Goal: Information Seeking & Learning: Learn about a topic

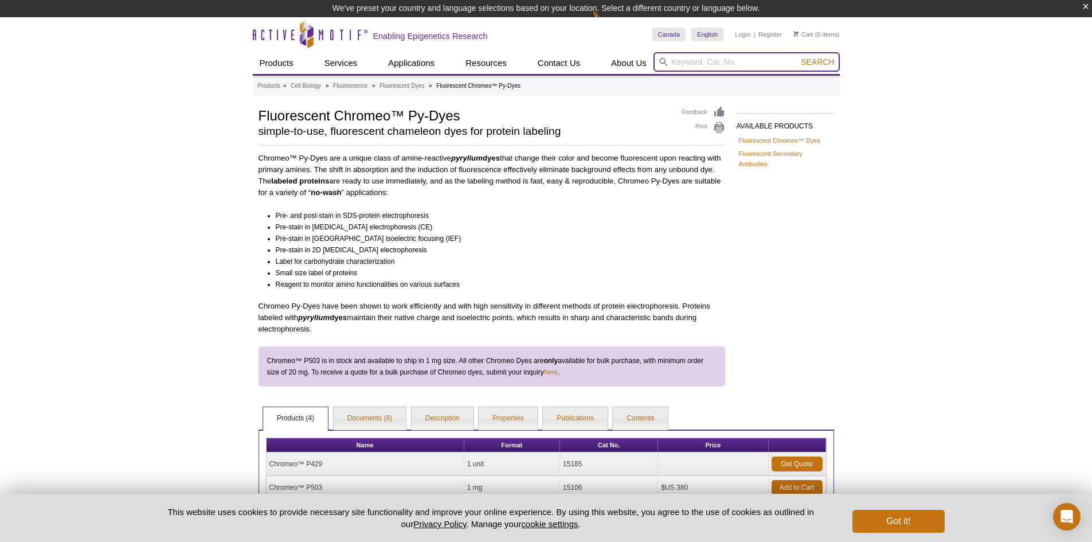
click at [715, 60] on input "search" at bounding box center [747, 61] width 186 height 19
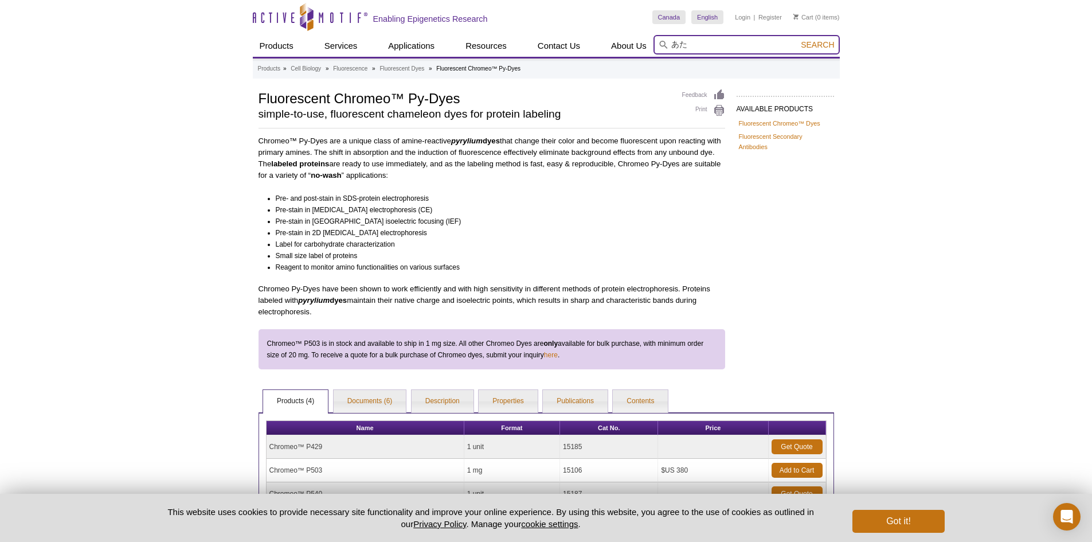
type input "あ"
type input "ATAC"
click at [798, 40] on button "Search" at bounding box center [818, 45] width 40 height 10
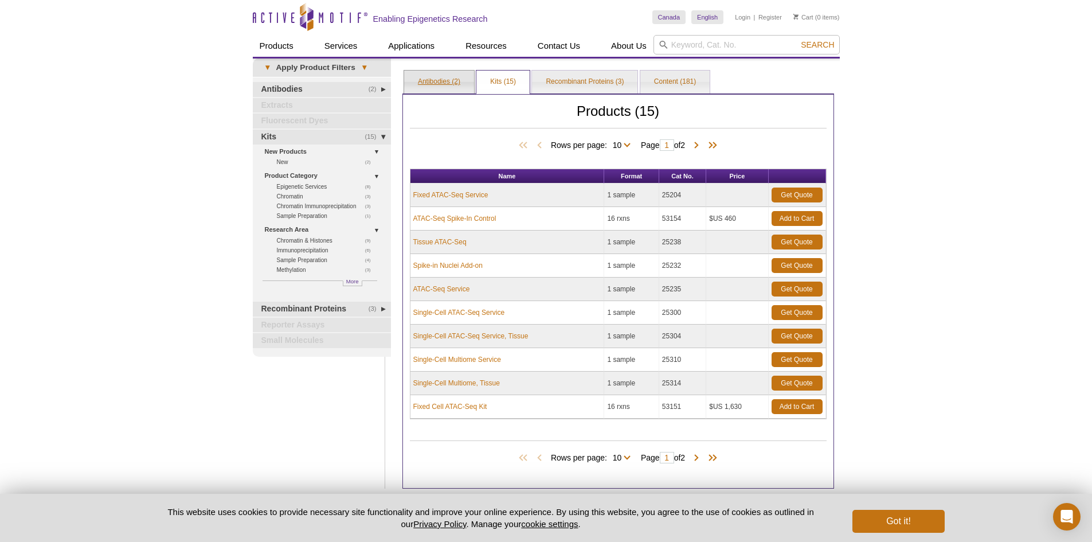
click at [455, 85] on link "Antibodies (2)" at bounding box center [439, 82] width 70 height 23
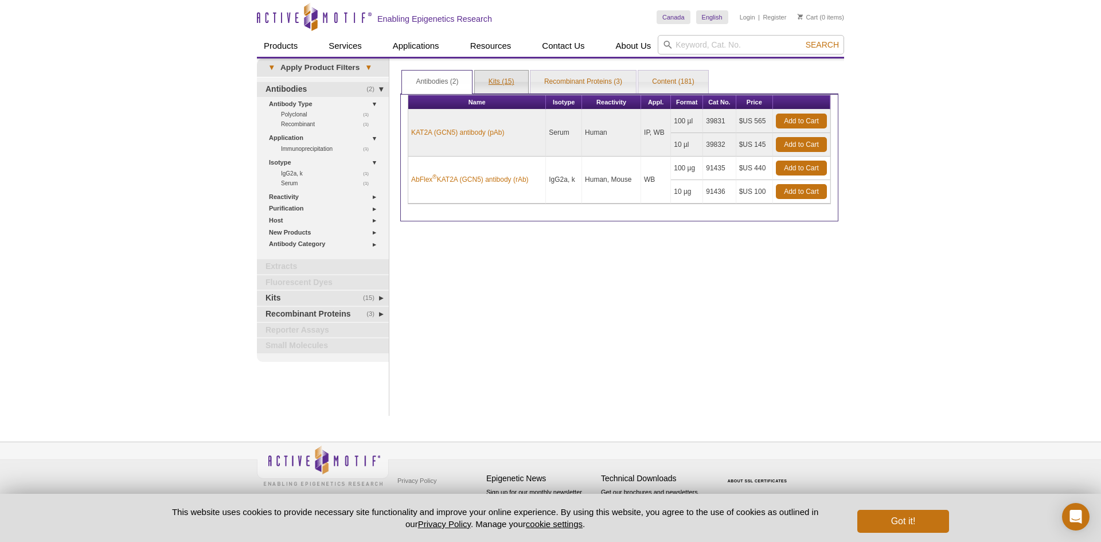
click at [508, 88] on link "Kits (15)" at bounding box center [501, 82] width 53 height 23
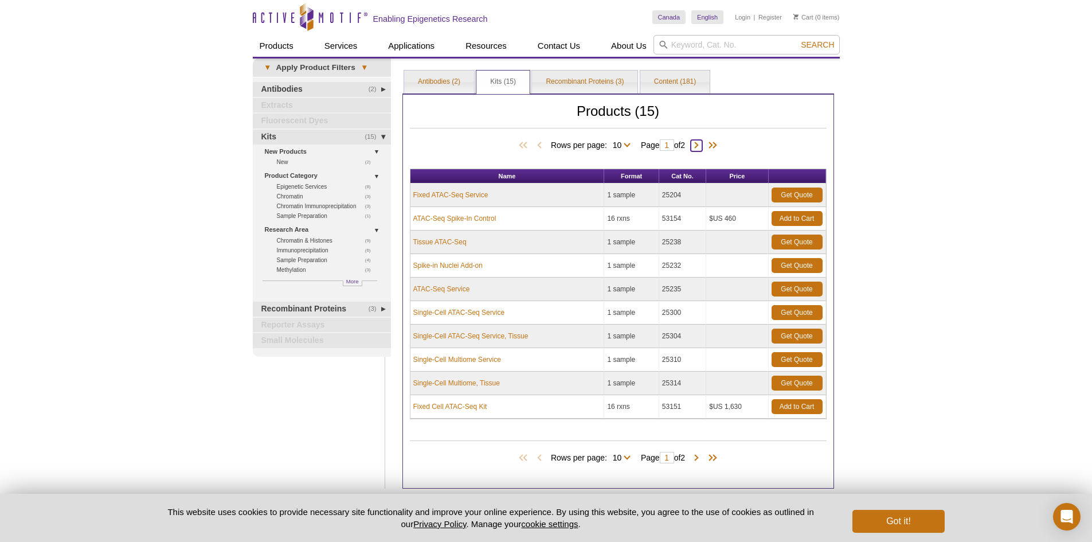
click at [700, 146] on span at bounding box center [696, 145] width 11 height 11
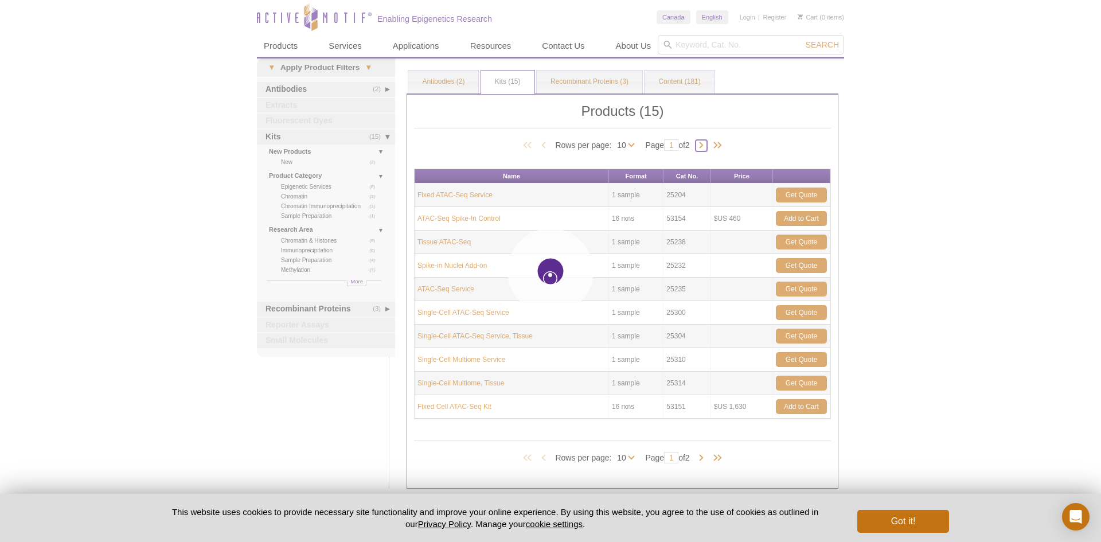
type input "2"
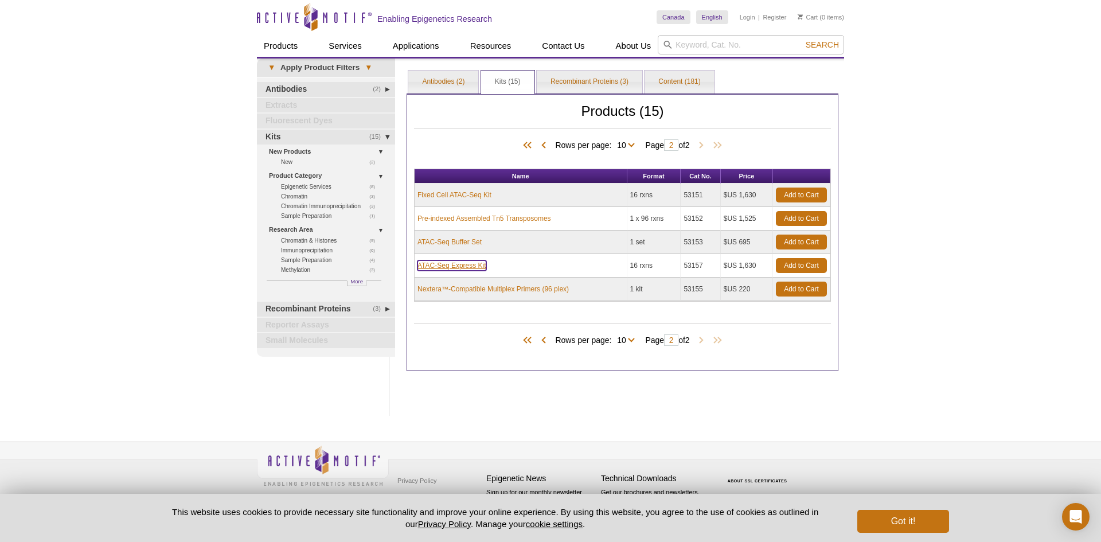
click at [459, 263] on link "ATAC-Seq Express Kit" at bounding box center [451, 265] width 69 height 10
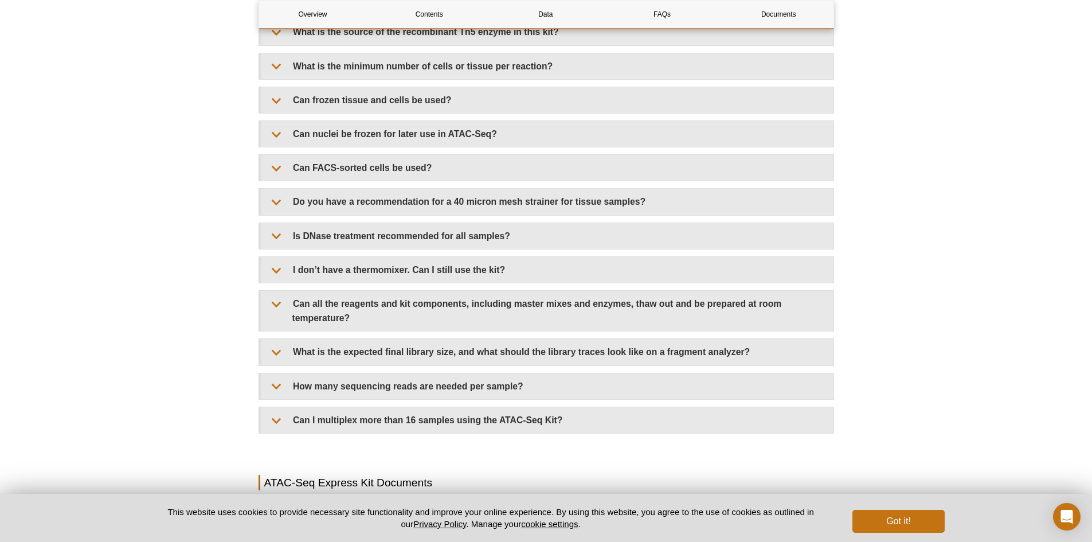
scroll to position [2693, 0]
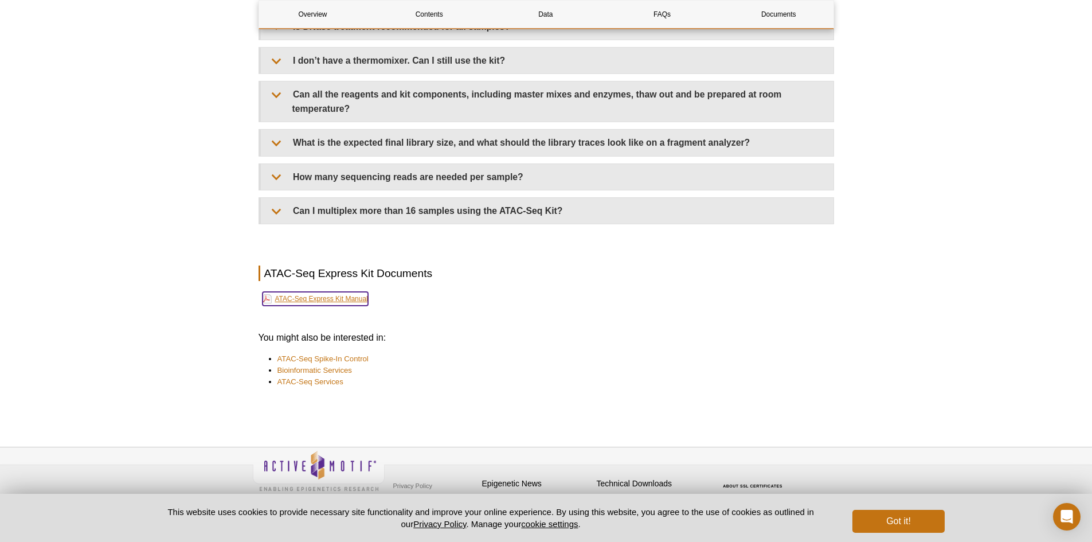
click at [366, 292] on link "ATAC-Seq Express Kit Manual" at bounding box center [316, 299] width 106 height 14
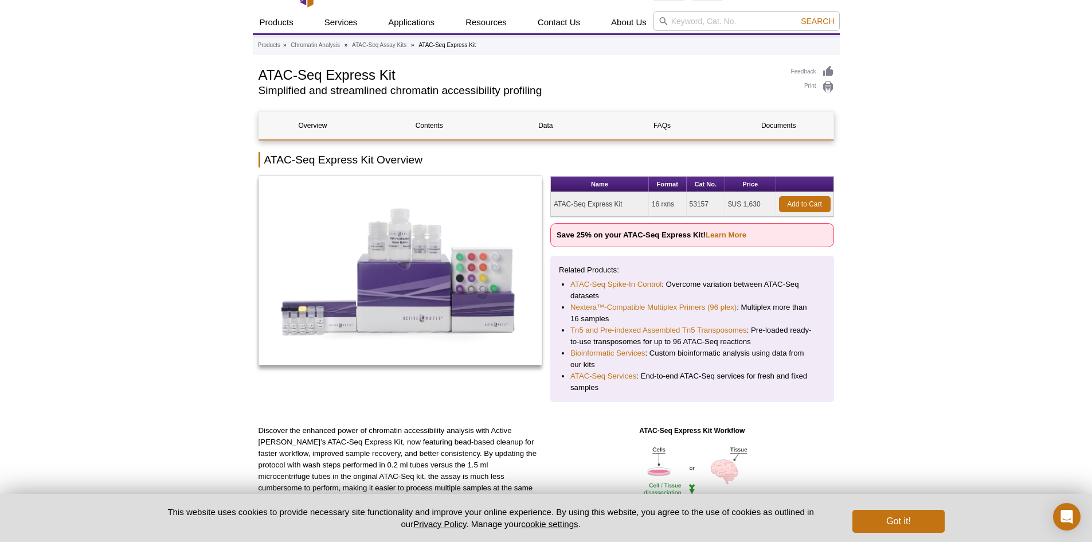
scroll to position [0, 0]
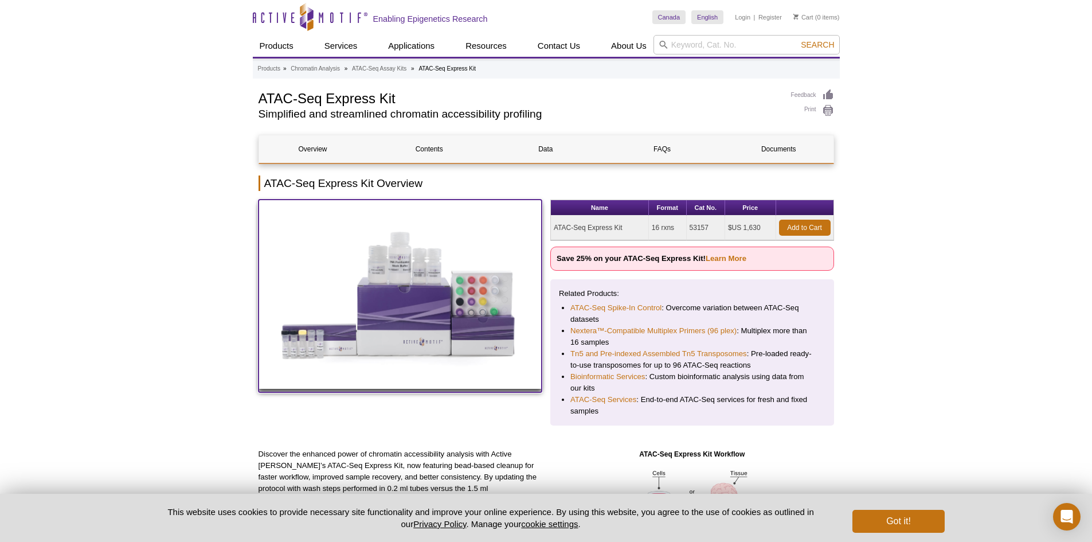
click at [402, 298] on img at bounding box center [401, 294] width 284 height 189
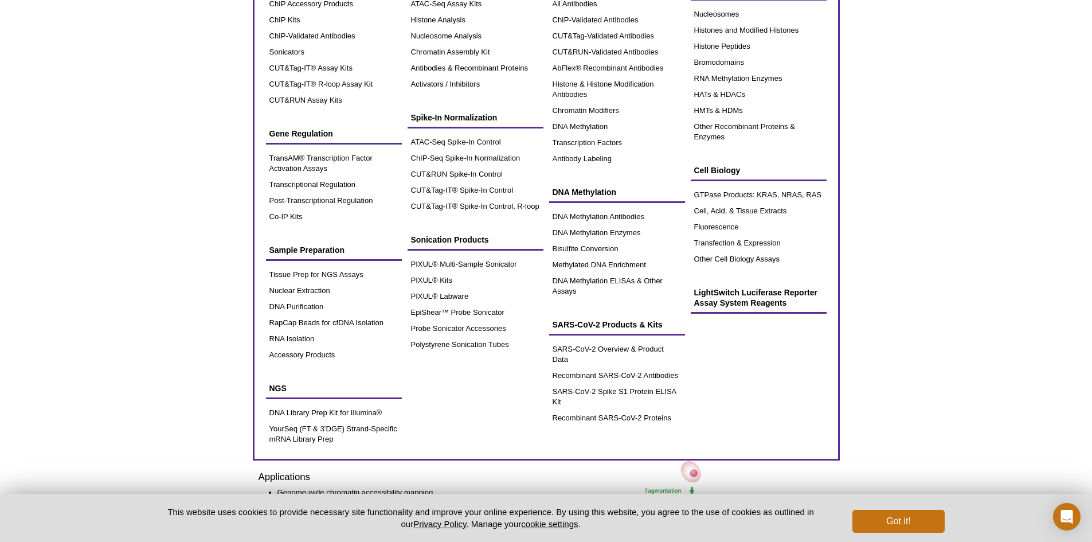
scroll to position [115, 0]
